Goal: Task Accomplishment & Management: Use online tool/utility

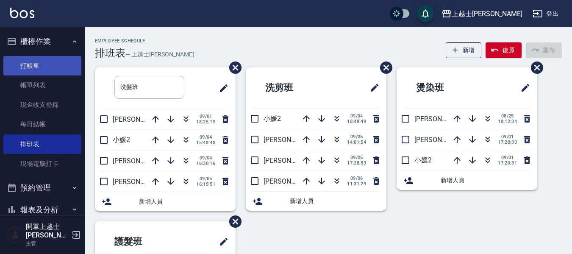
click at [10, 61] on link "打帳單" at bounding box center [42, 65] width 78 height 19
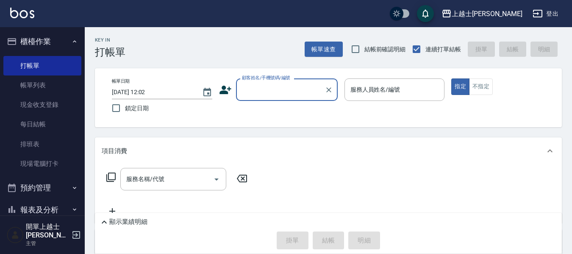
click at [270, 84] on input "顧客姓名/手機號碼/編號" at bounding box center [280, 89] width 81 height 15
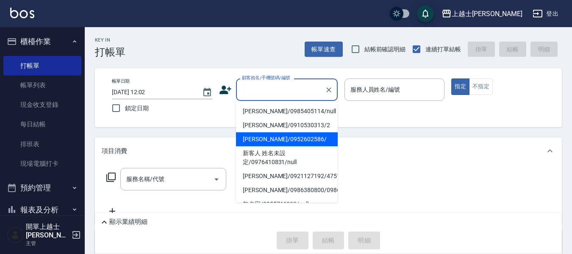
click at [253, 137] on li "[PERSON_NAME]/0952602586/" at bounding box center [287, 139] width 102 height 14
type input "[PERSON_NAME]/0952602586/"
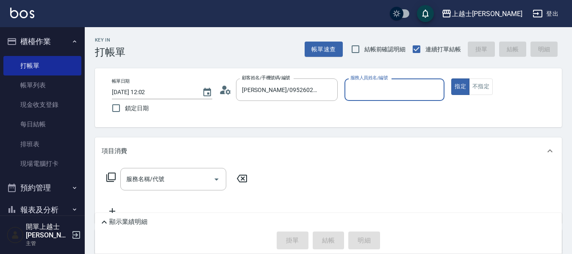
type input "[PERSON_NAME]-12"
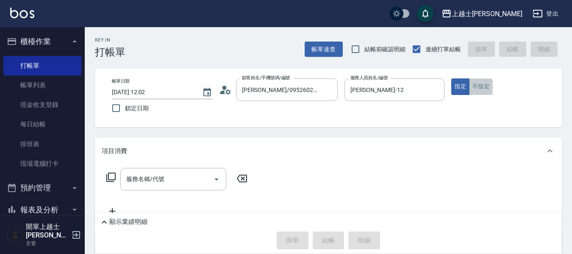
click at [484, 86] on button "不指定" at bounding box center [481, 86] width 24 height 17
click at [155, 172] on input "服務名稱/代號" at bounding box center [167, 179] width 86 height 15
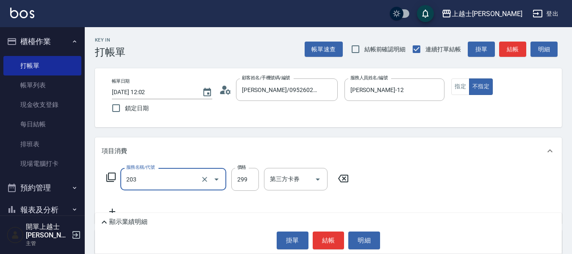
type input "B級洗+剪(203)"
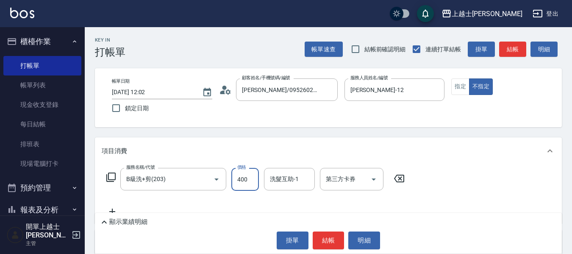
type input "400"
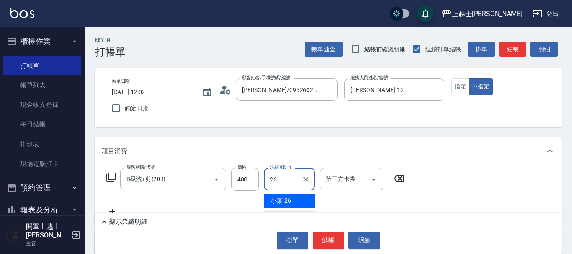
type input "小葉-26"
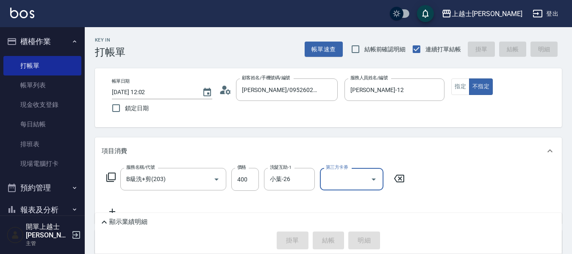
type input "[DATE] 12:03"
